Goal: Transaction & Acquisition: Purchase product/service

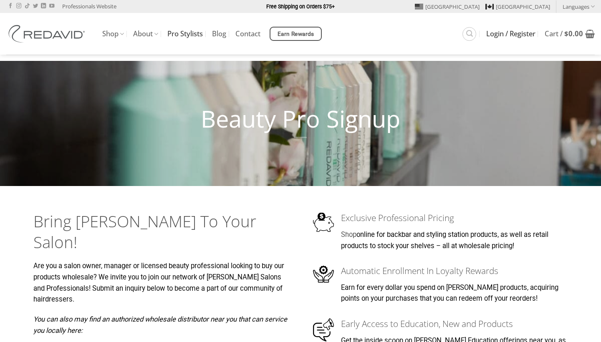
click at [496, 35] on span "Login / Register" at bounding box center [510, 33] width 49 height 7
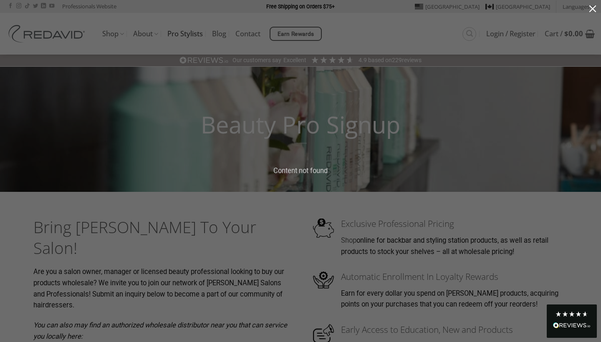
click at [592, 10] on button "button" at bounding box center [593, 8] width 17 height 17
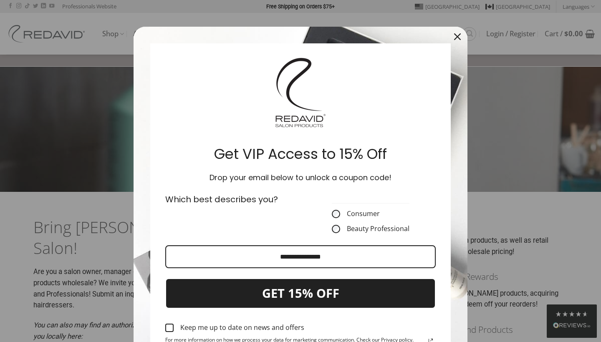
click at [459, 36] on icon "close icon" at bounding box center [457, 36] width 7 height 7
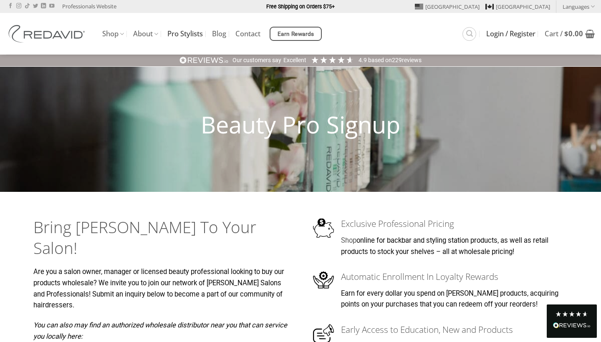
click at [492, 35] on span "Login / Register" at bounding box center [510, 33] width 49 height 7
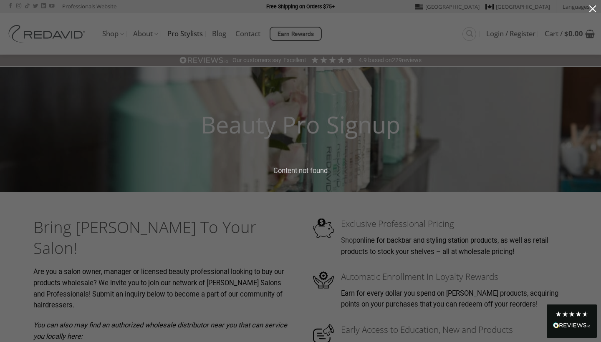
click at [594, 10] on button "button" at bounding box center [593, 8] width 17 height 17
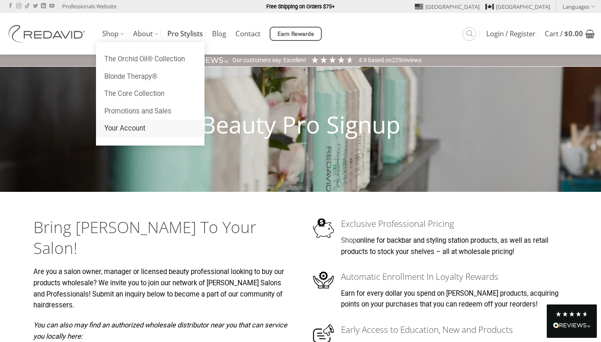
click at [127, 130] on link "Your Account" at bounding box center [150, 129] width 109 height 18
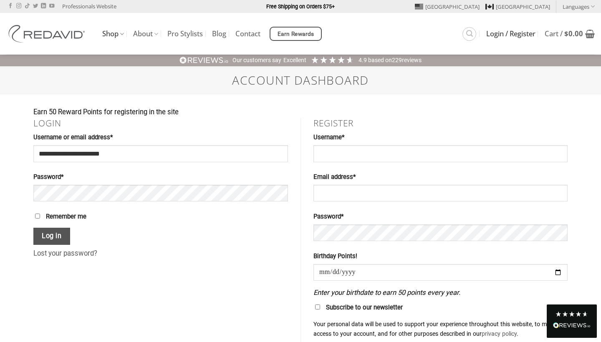
type input "**********"
click at [45, 238] on button "Log in" at bounding box center [51, 236] width 37 height 17
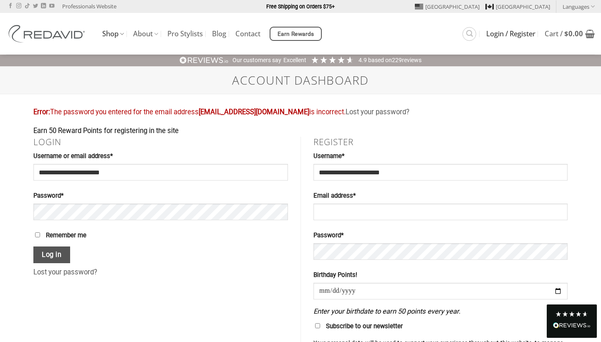
click at [199, 262] on p "Remember me Log in" at bounding box center [160, 247] width 255 height 33
click at [52, 254] on button "Log in" at bounding box center [51, 255] width 37 height 17
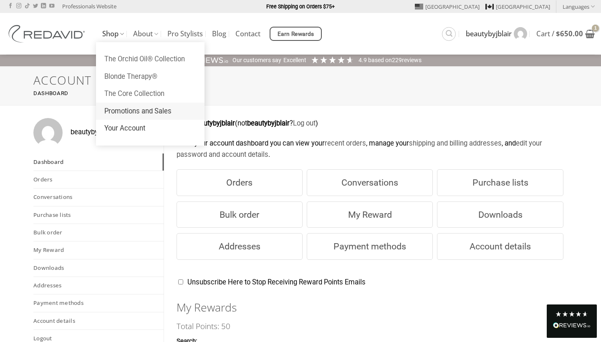
click at [123, 108] on link "Promotions and Sales" at bounding box center [150, 112] width 109 height 18
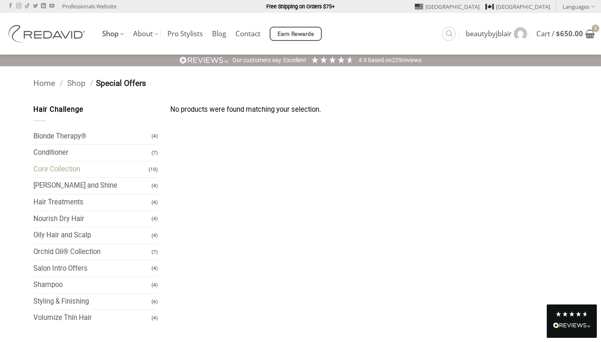
click at [61, 171] on link "Core Collection" at bounding box center [90, 170] width 115 height 16
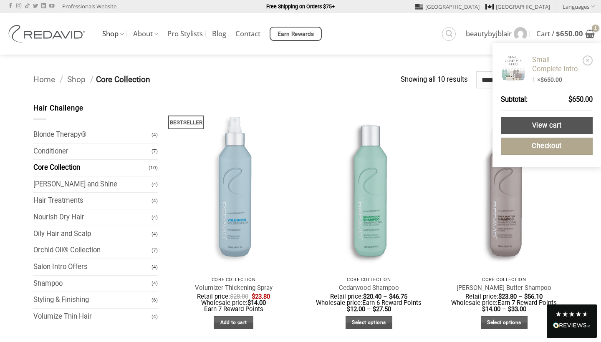
click at [536, 64] on link "Small Complete Intro" at bounding box center [556, 65] width 48 height 18
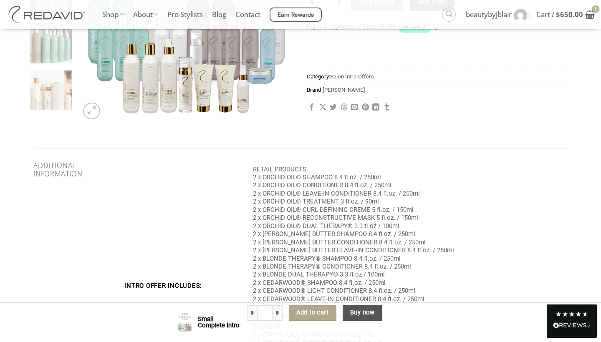
scroll to position [533, 0]
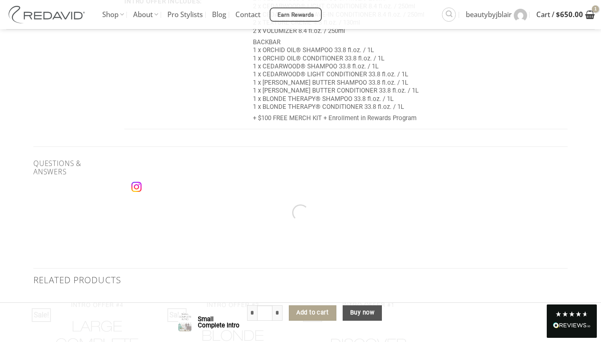
click at [544, 13] on span "Cart / $ 650.00" at bounding box center [560, 14] width 47 height 21
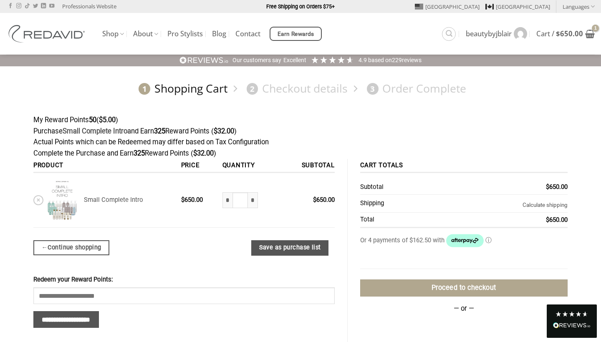
click at [471, 238] on icon at bounding box center [464, 240] width 27 height 5
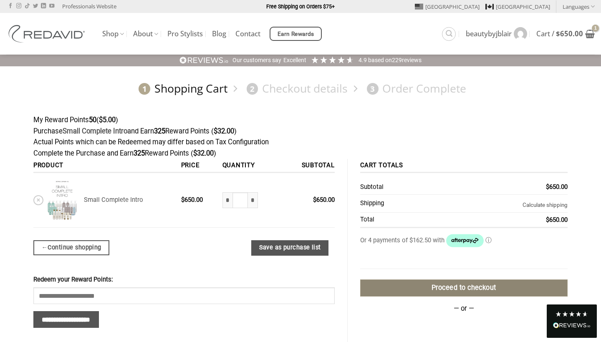
click at [499, 288] on link "Proceed to checkout" at bounding box center [464, 288] width 208 height 17
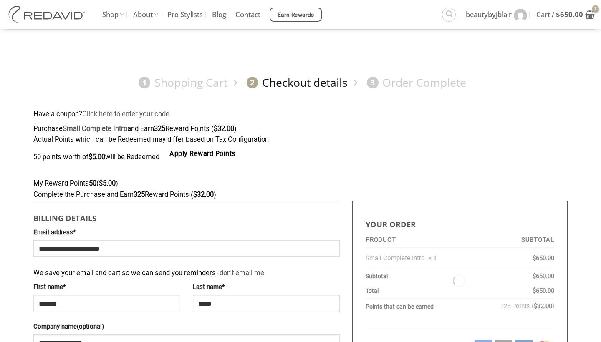
select select "**"
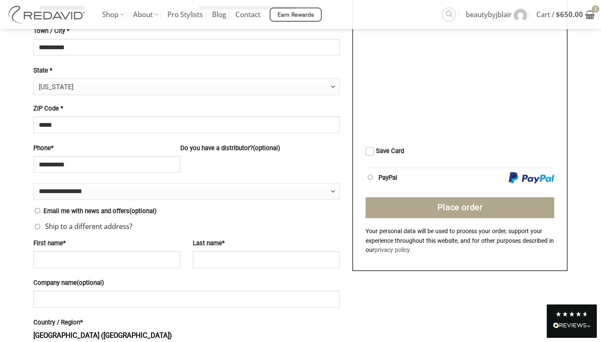
scroll to position [403, 0]
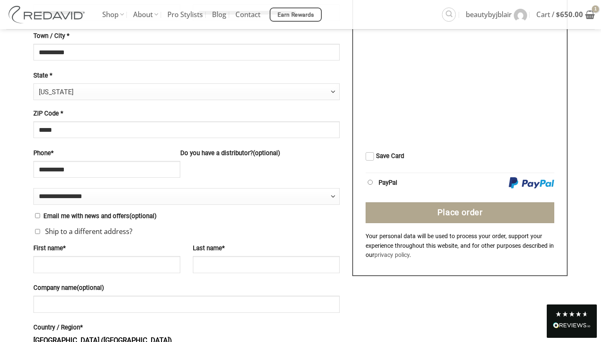
drag, startPoint x: 601, startPoint y: 134, endPoint x: 581, endPoint y: 104, distance: 35.9
click at [600, 54] on main "**********" at bounding box center [300, 138] width 601 height 951
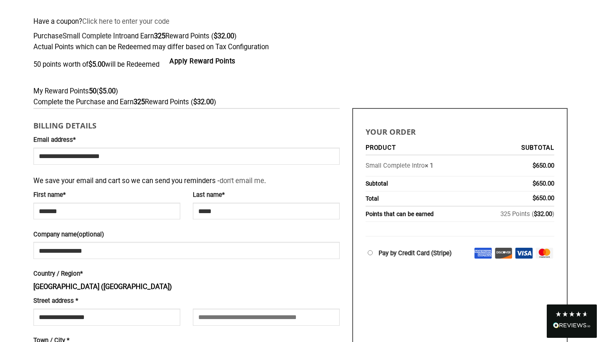
scroll to position [0, 0]
